Goal: Transaction & Acquisition: Subscribe to service/newsletter

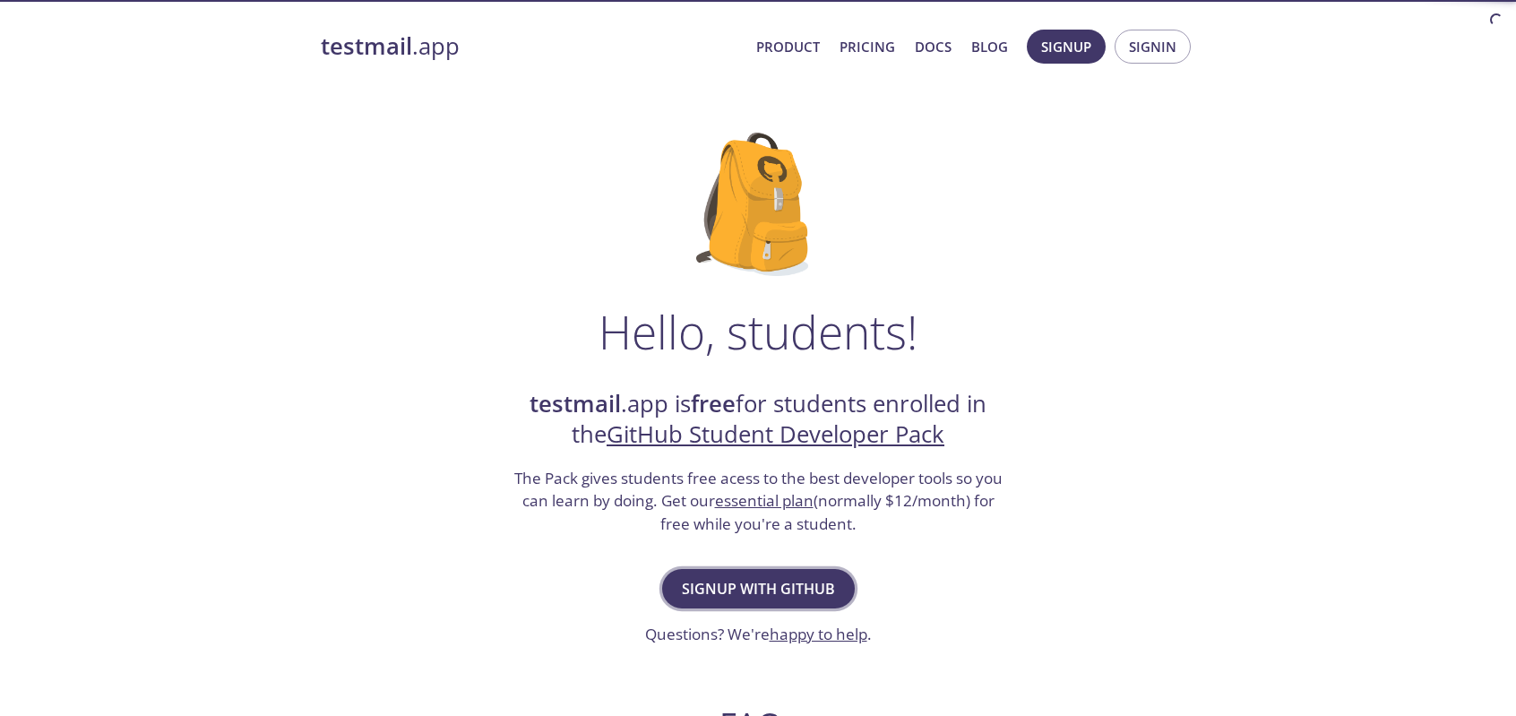
click at [767, 588] on span "Signup with GitHub" at bounding box center [758, 588] width 153 height 25
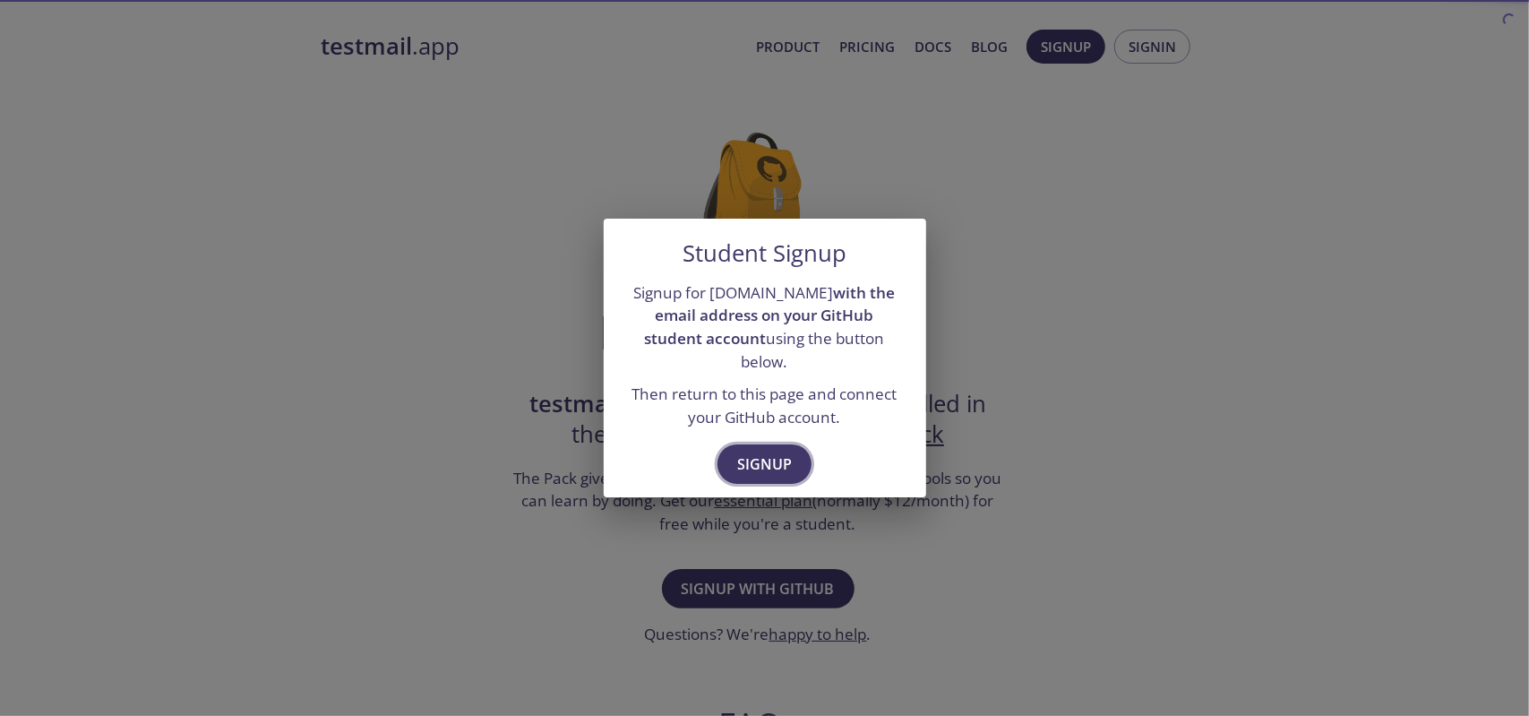
click at [779, 461] on span "Signup" at bounding box center [764, 463] width 55 height 25
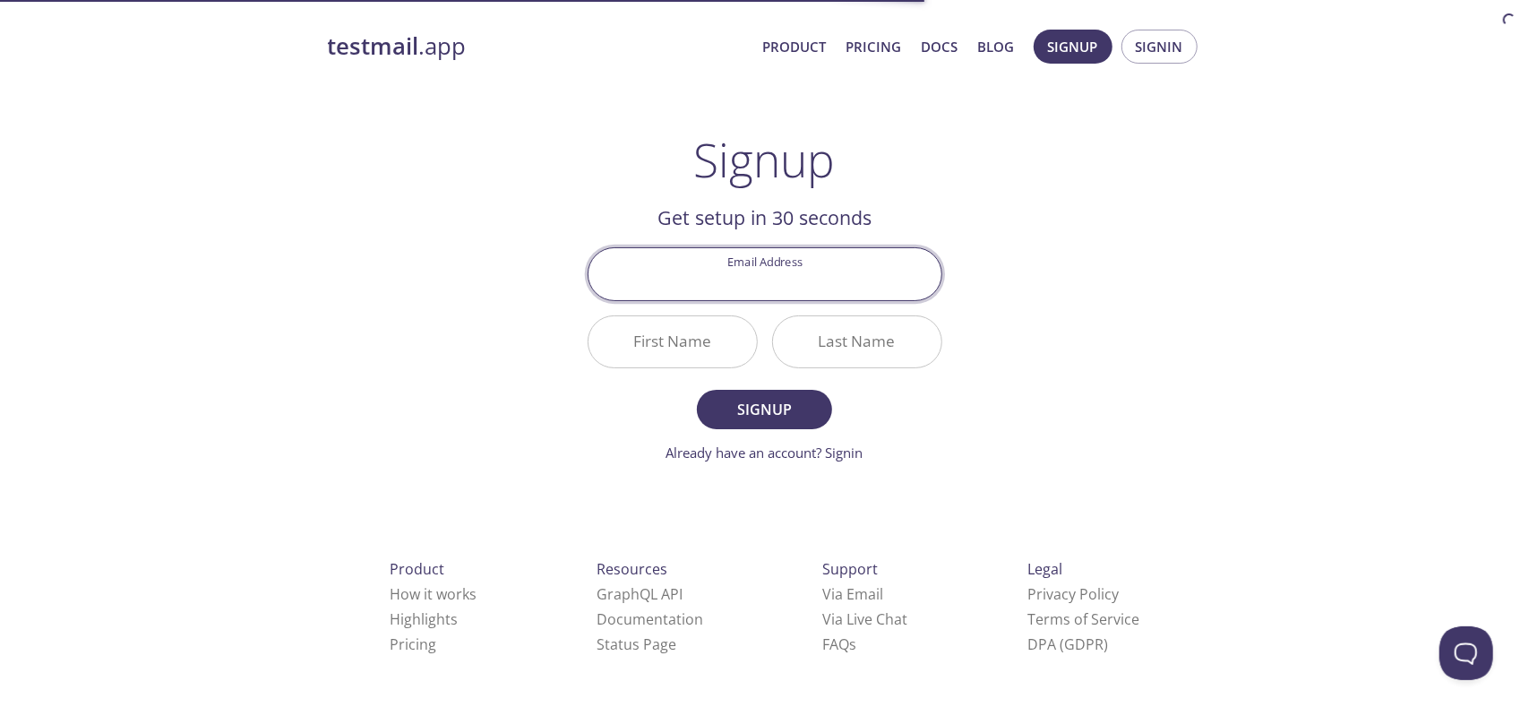
click at [793, 285] on input "Email Address" at bounding box center [764, 273] width 353 height 51
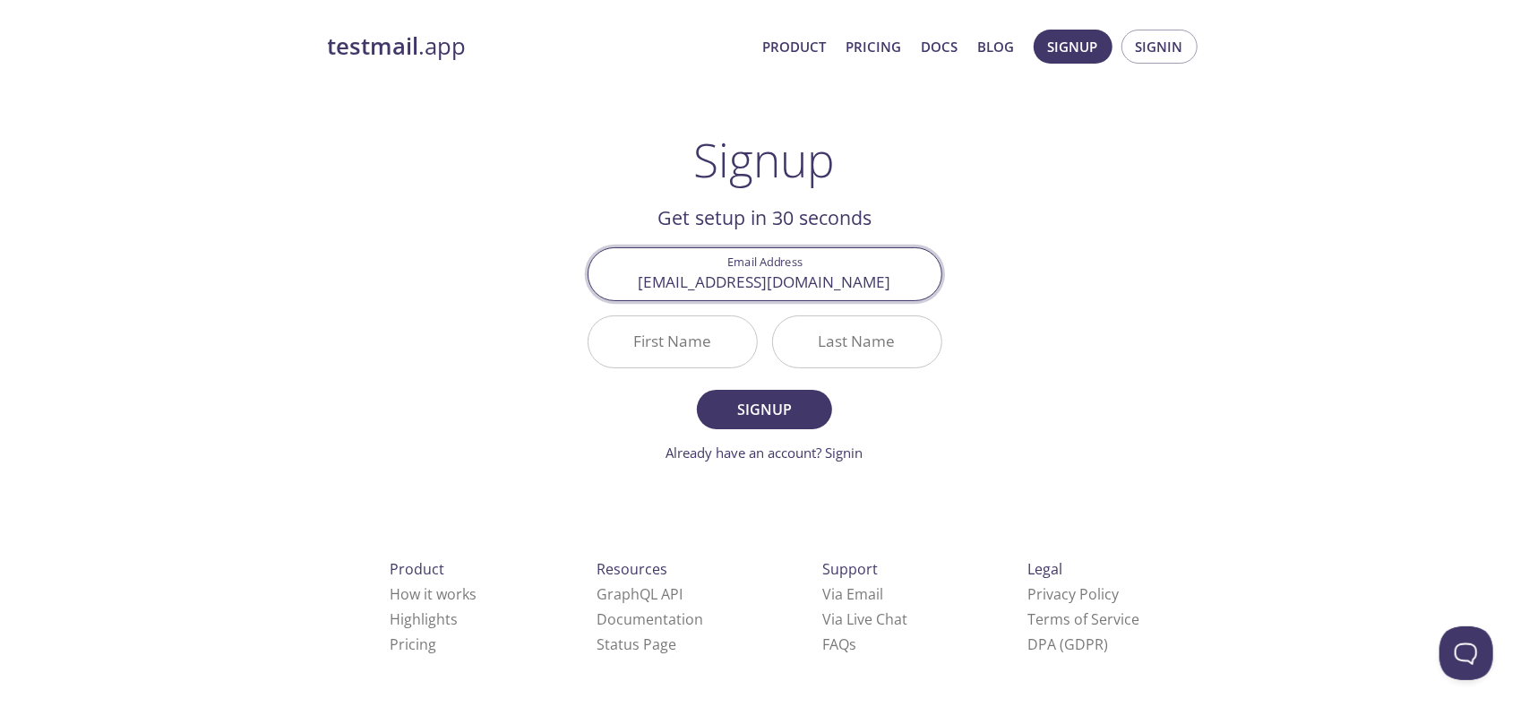
click at [711, 284] on input "[EMAIL_ADDRESS][DOMAIN_NAME]" at bounding box center [764, 273] width 353 height 51
type input "[EMAIL_ADDRESS][DOMAIN_NAME]"
click at [680, 340] on input "First Name" at bounding box center [672, 341] width 168 height 51
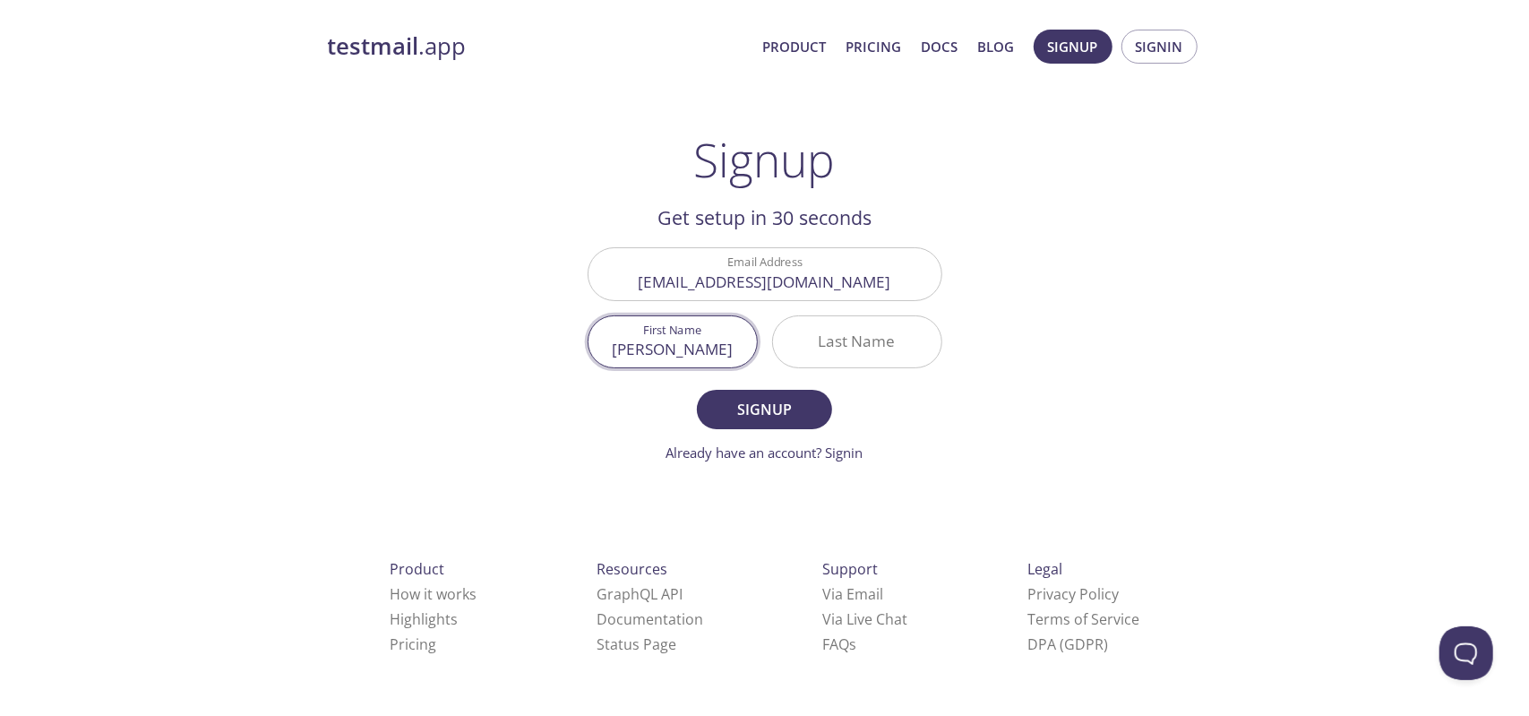
type input "[PERSON_NAME]"
click at [852, 323] on input "Last Name" at bounding box center [857, 341] width 168 height 51
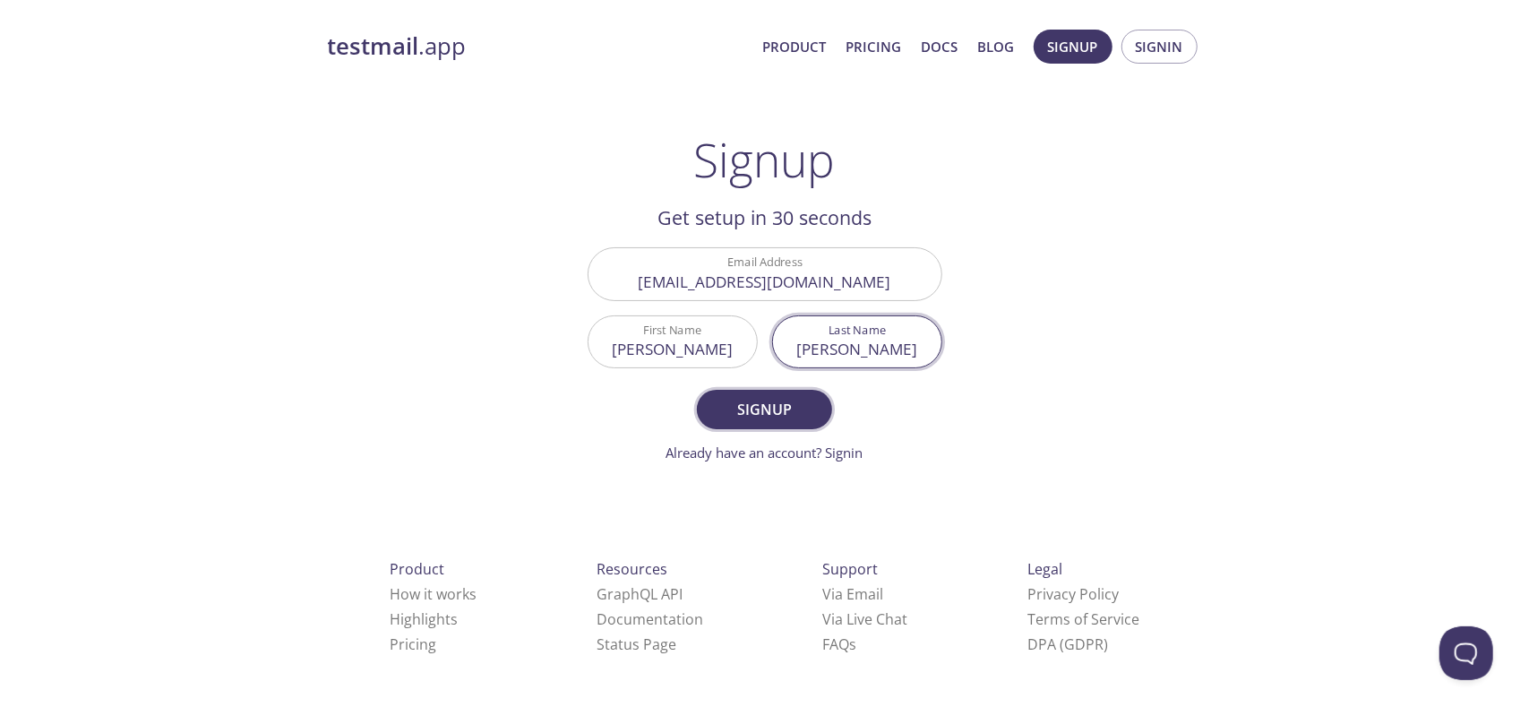
type input "[PERSON_NAME]"
click at [805, 406] on span "Signup" at bounding box center [764, 409] width 95 height 25
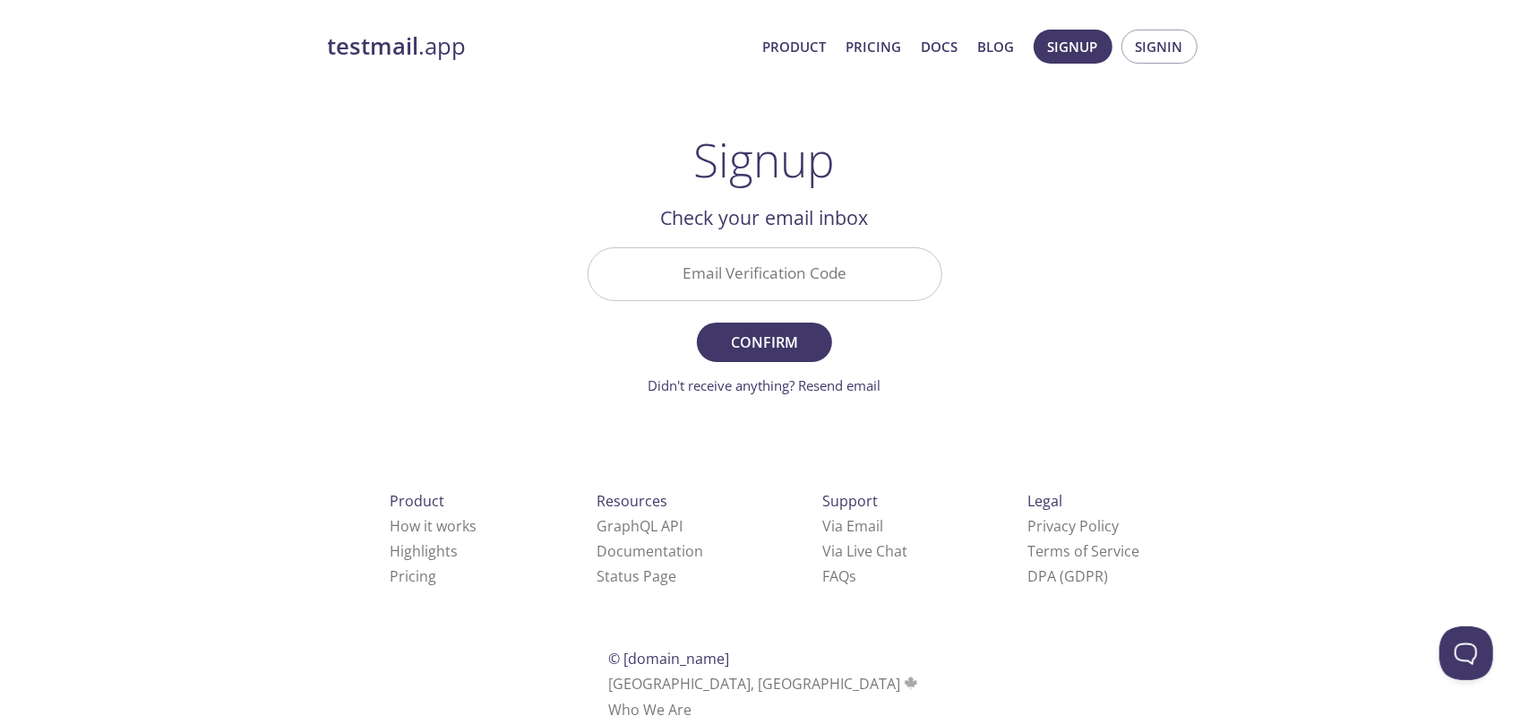
click at [781, 255] on input "Email Verification Code" at bounding box center [764, 273] width 353 height 51
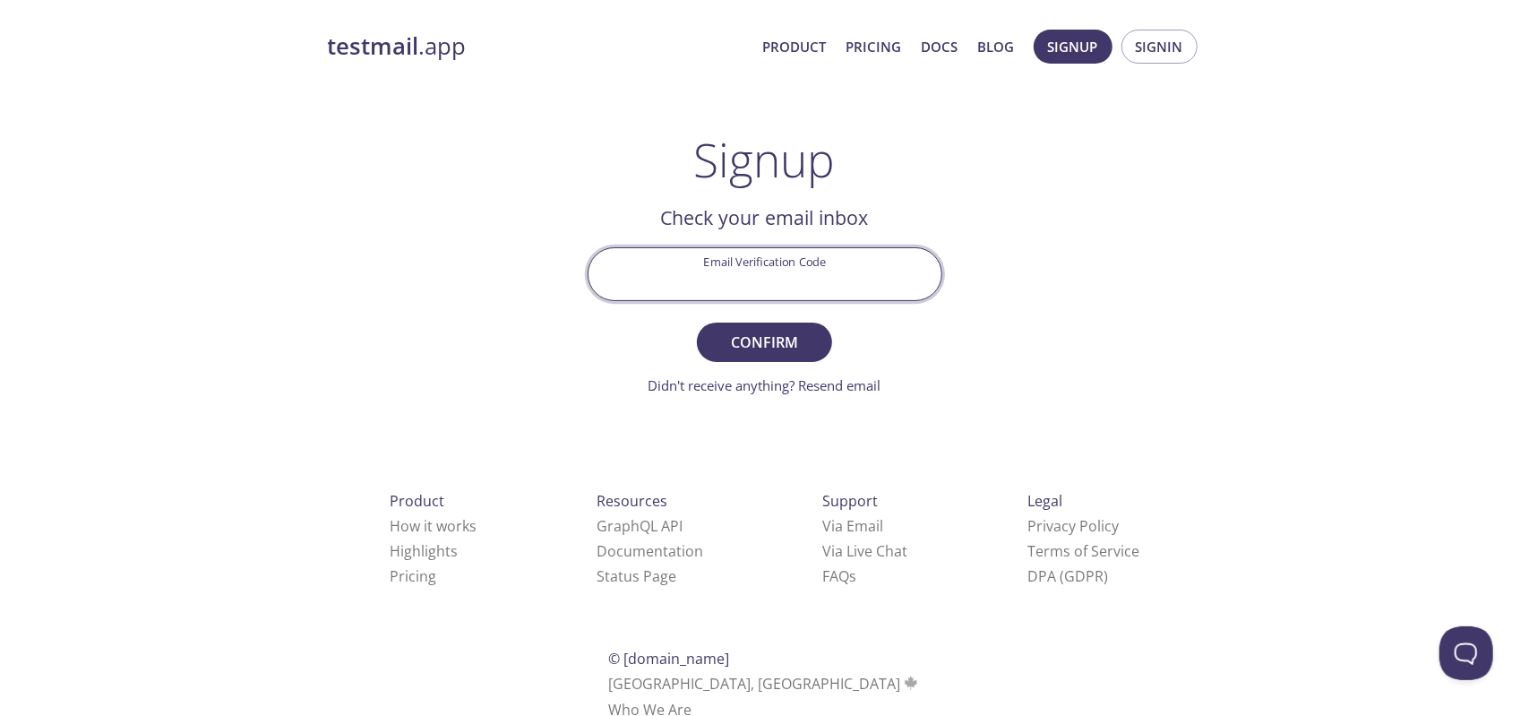
click at [779, 284] on input "Email Verification Code" at bounding box center [764, 273] width 353 height 51
paste input "NCYUXQV"
type input "NCYUXQV"
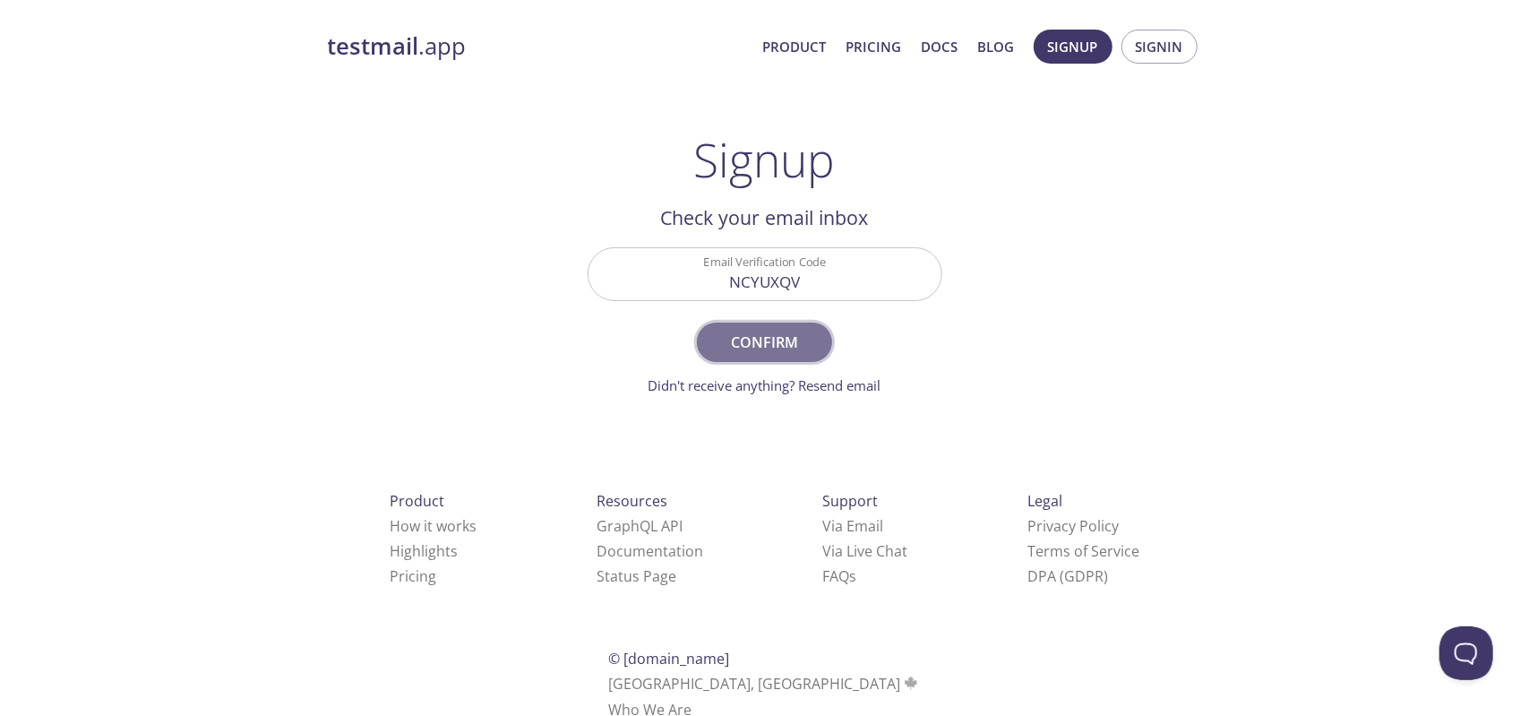
click at [768, 334] on span "Confirm" at bounding box center [764, 342] width 95 height 25
